Goal: Information Seeking & Learning: Learn about a topic

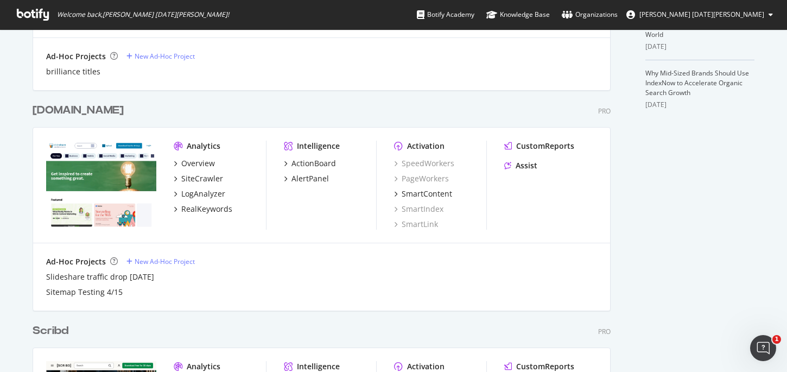
scroll to position [397, 0]
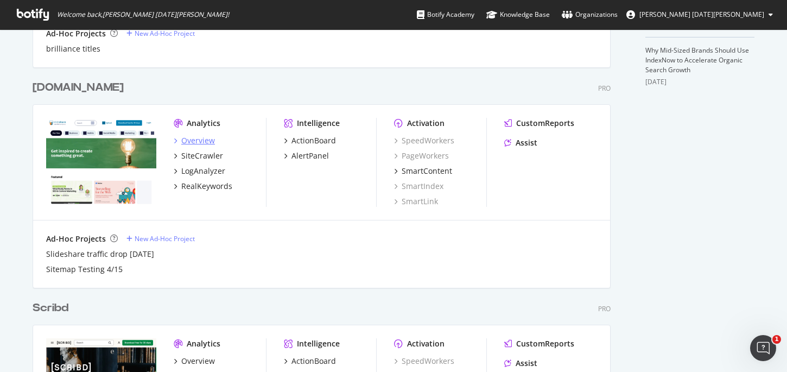
click at [208, 143] on div "Overview" at bounding box center [198, 140] width 34 height 11
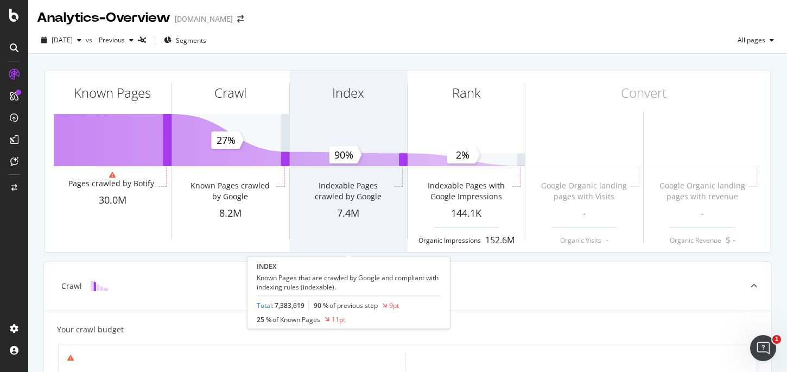
click at [377, 111] on div "Index" at bounding box center [348, 113] width 117 height 84
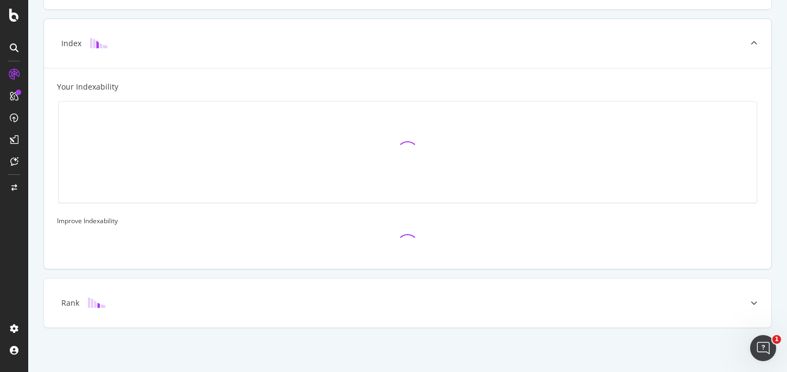
scroll to position [304, 0]
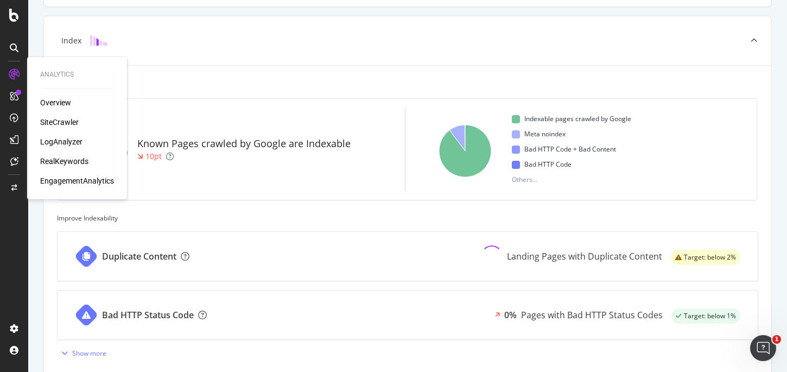
click at [72, 124] on div "SiteCrawler" at bounding box center [59, 122] width 39 height 11
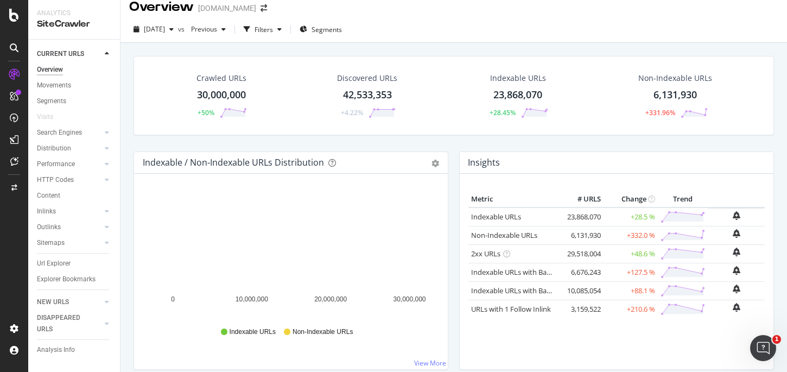
scroll to position [11, 0]
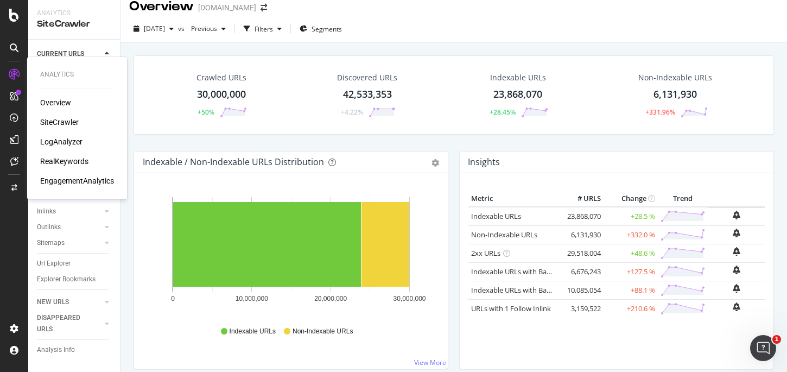
click at [65, 144] on div "LogAnalyzer" at bounding box center [61, 141] width 42 height 11
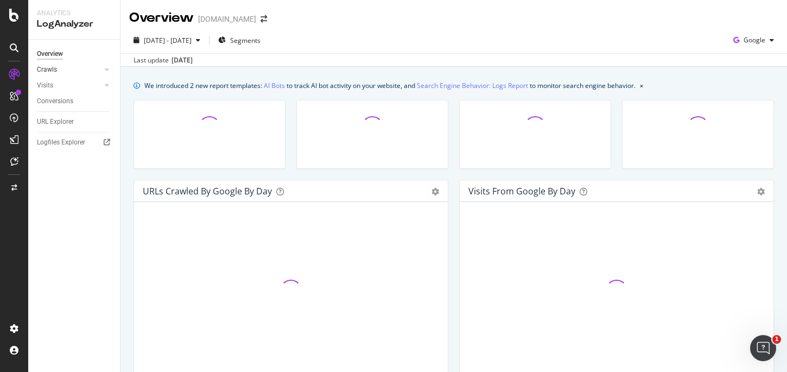
click at [91, 67] on div at bounding box center [96, 69] width 11 height 11
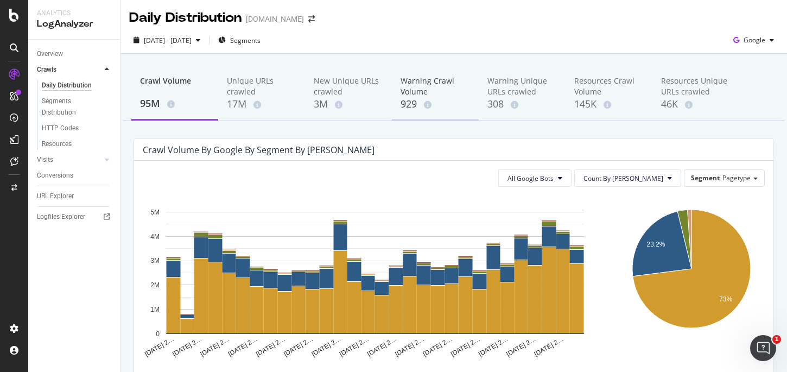
click at [404, 83] on div "Warning Crawl Volume" at bounding box center [434, 86] width 69 height 22
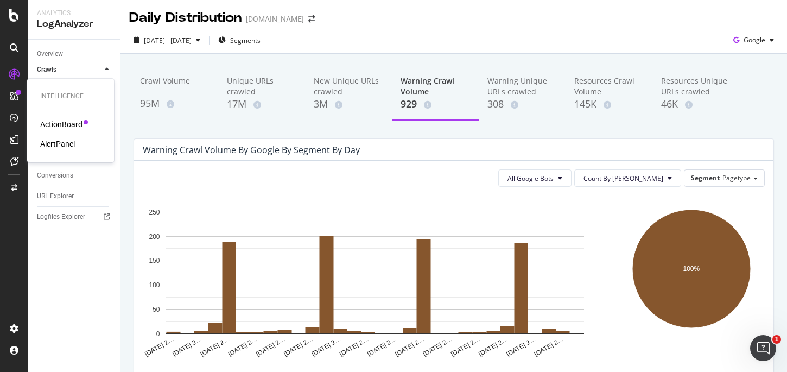
click at [69, 140] on div "AlertPanel" at bounding box center [57, 143] width 35 height 11
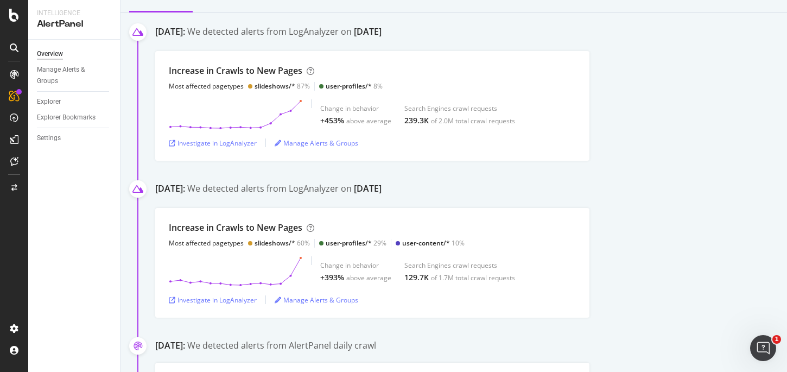
scroll to position [165, 0]
click at [372, 211] on div "Increase in Crawls to New Pages Most affected pagetypes slideshows/* 60% user-p…" at bounding box center [372, 263] width 434 height 110
click at [236, 298] on div "Investigate in LogAnalyzer" at bounding box center [213, 299] width 88 height 9
click at [234, 142] on div "Investigate in LogAnalyzer" at bounding box center [213, 142] width 88 height 9
drag, startPoint x: 302, startPoint y: 71, endPoint x: 166, endPoint y: 71, distance: 135.7
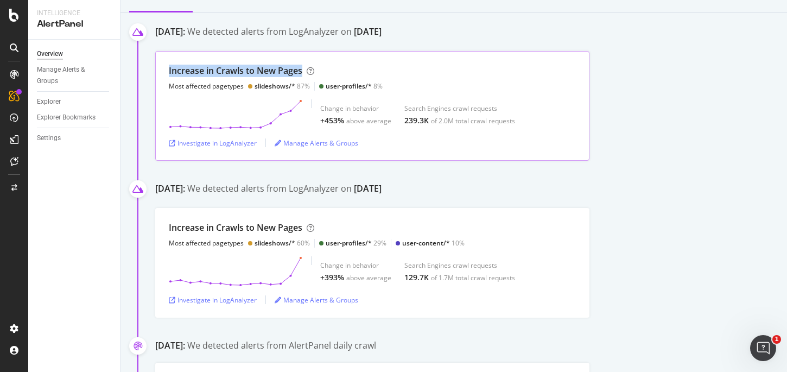
click at [166, 71] on div "Increase in Crawls to New Pages Most affected pagetypes slideshows/* 87% user-p…" at bounding box center [372, 106] width 434 height 110
copy div "Increase in Crawls to New Pages"
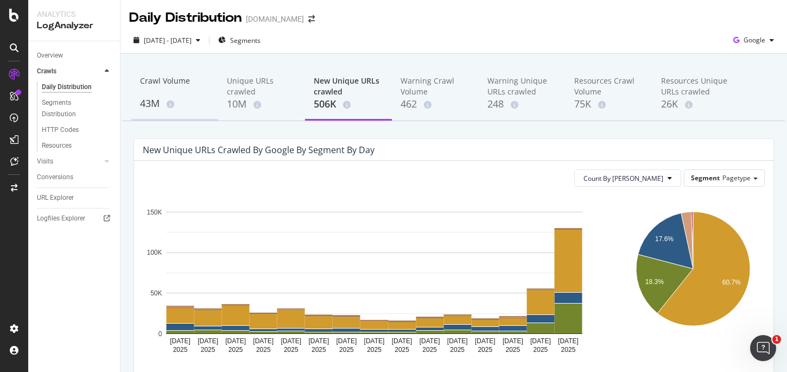
click at [155, 94] on div "Crawl Volume" at bounding box center [174, 85] width 69 height 21
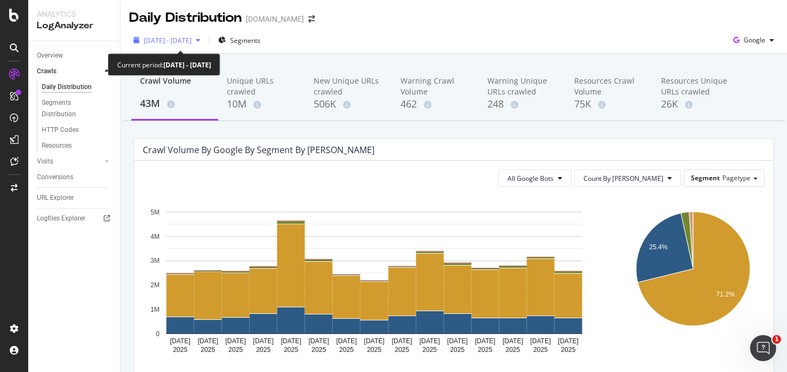
click at [192, 43] on span "[DATE] - [DATE]" at bounding box center [168, 40] width 48 height 9
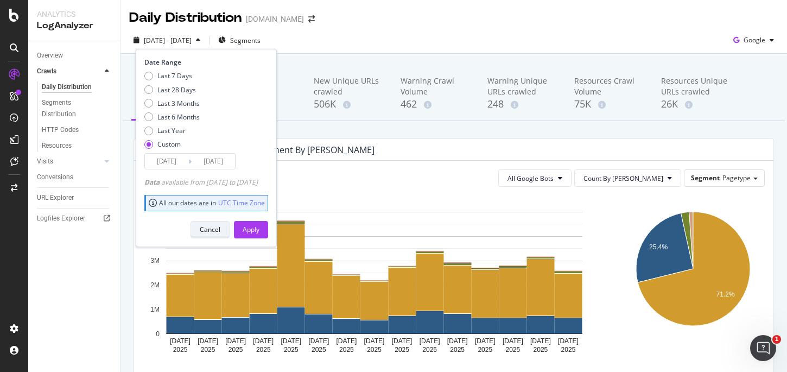
click at [218, 227] on div "Cancel" at bounding box center [210, 229] width 21 height 9
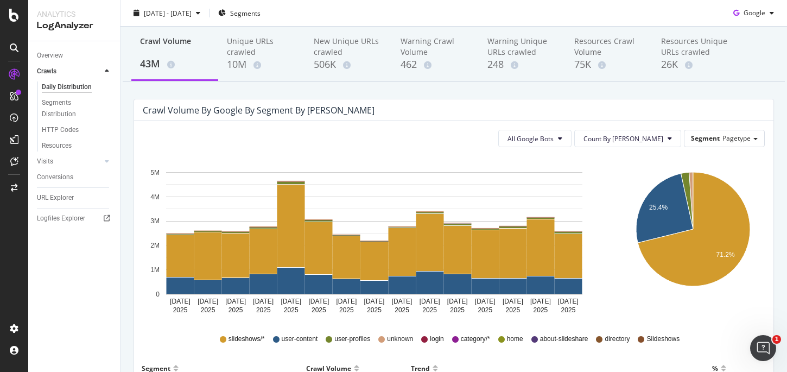
scroll to position [41, 0]
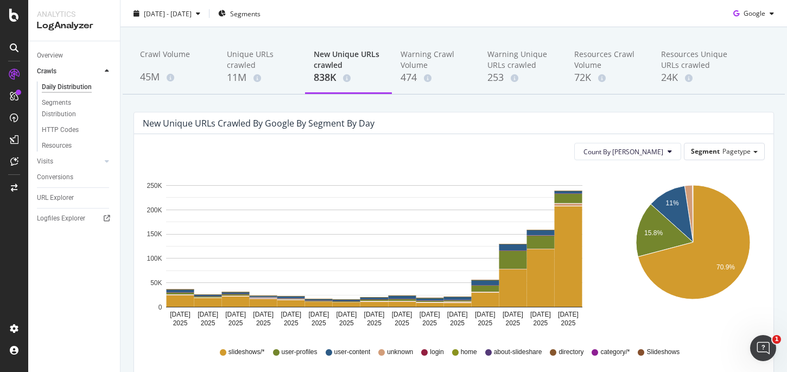
scroll to position [31, 0]
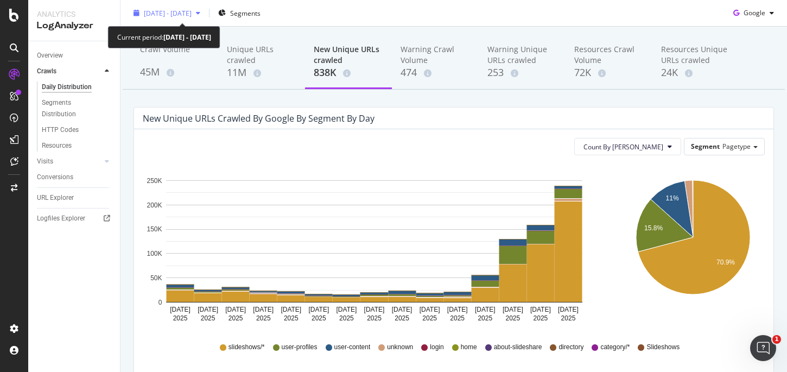
click at [148, 9] on span "2025 Aug. 27th - Sep. 10th" at bounding box center [168, 12] width 48 height 9
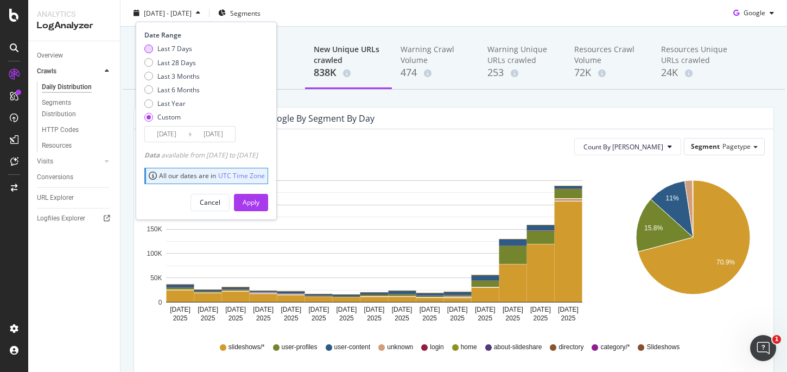
click at [184, 44] on div "Last 7 Days" at bounding box center [174, 48] width 35 height 9
type input "2025/09/09"
type input "2025/09/15"
click at [256, 199] on button "Apply" at bounding box center [251, 201] width 34 height 17
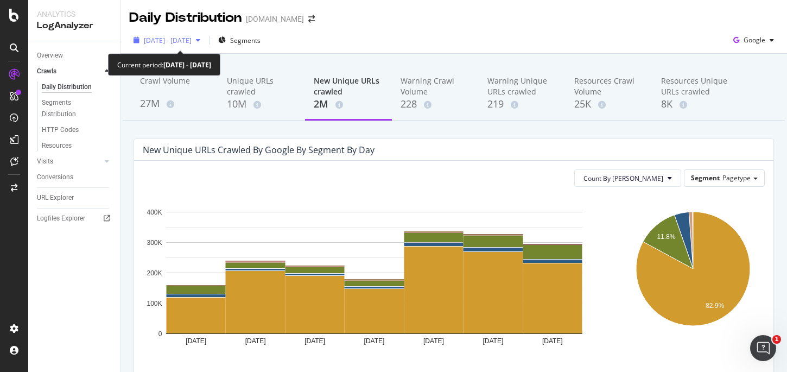
click at [192, 36] on span "2025 Sep. 9th - Sep. 15th" at bounding box center [168, 40] width 48 height 9
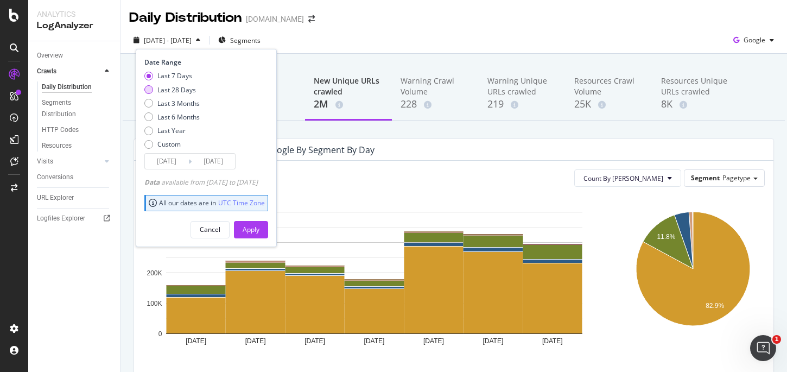
click at [183, 90] on div "Last 28 Days" at bounding box center [176, 89] width 39 height 9
type input "2025/08/19"
click at [259, 225] on div "Apply" at bounding box center [251, 229] width 17 height 9
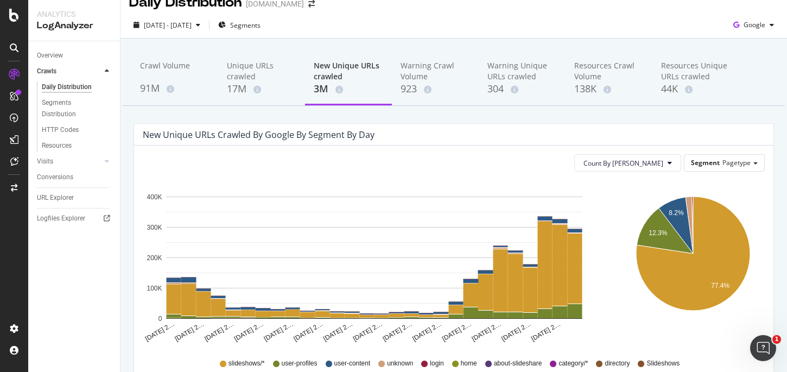
scroll to position [16, 0]
